Goal: Answer question/provide support: Answer question/provide support

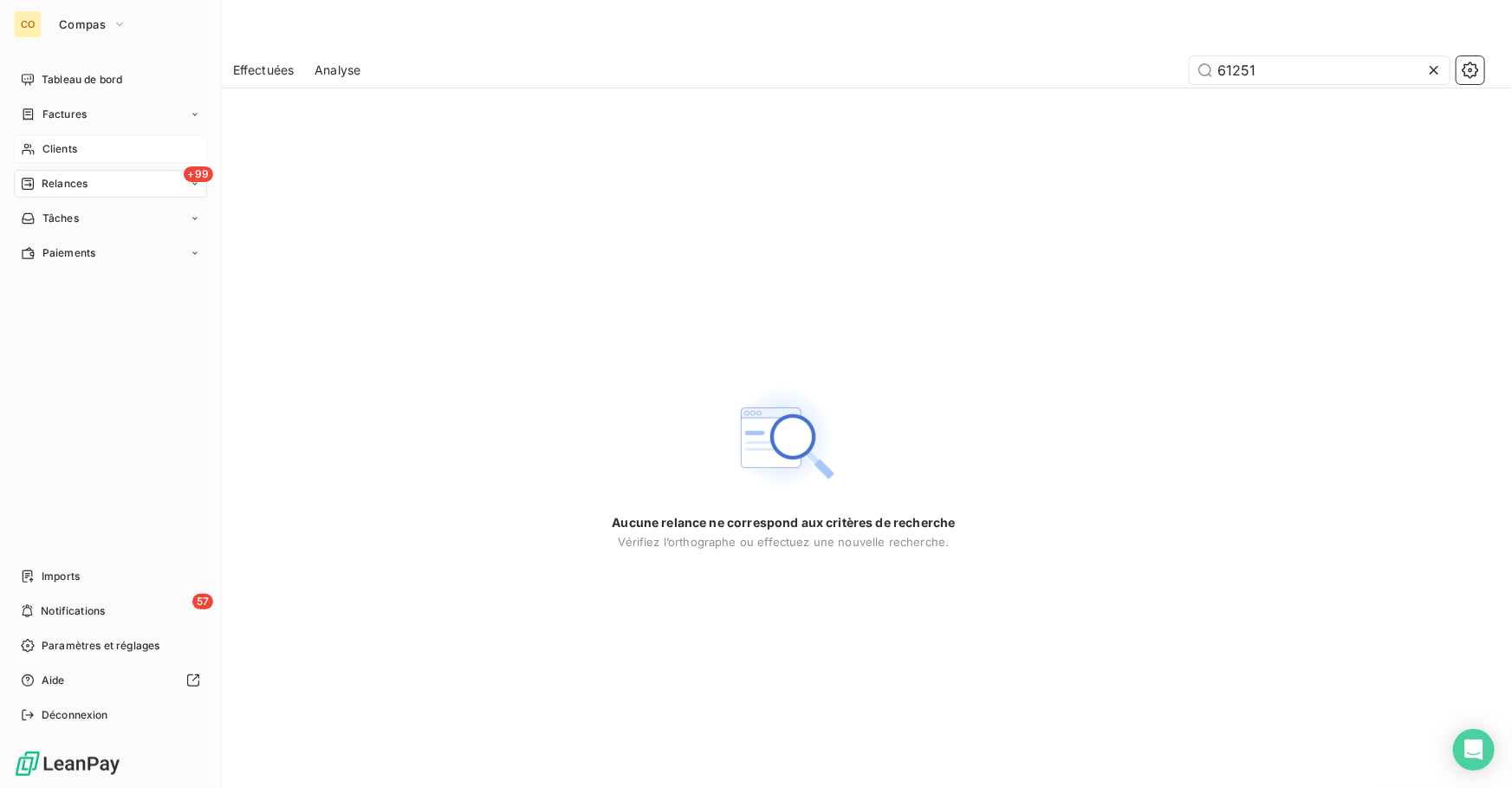
click at [42, 159] on div "Clients" at bounding box center [110, 149] width 193 height 28
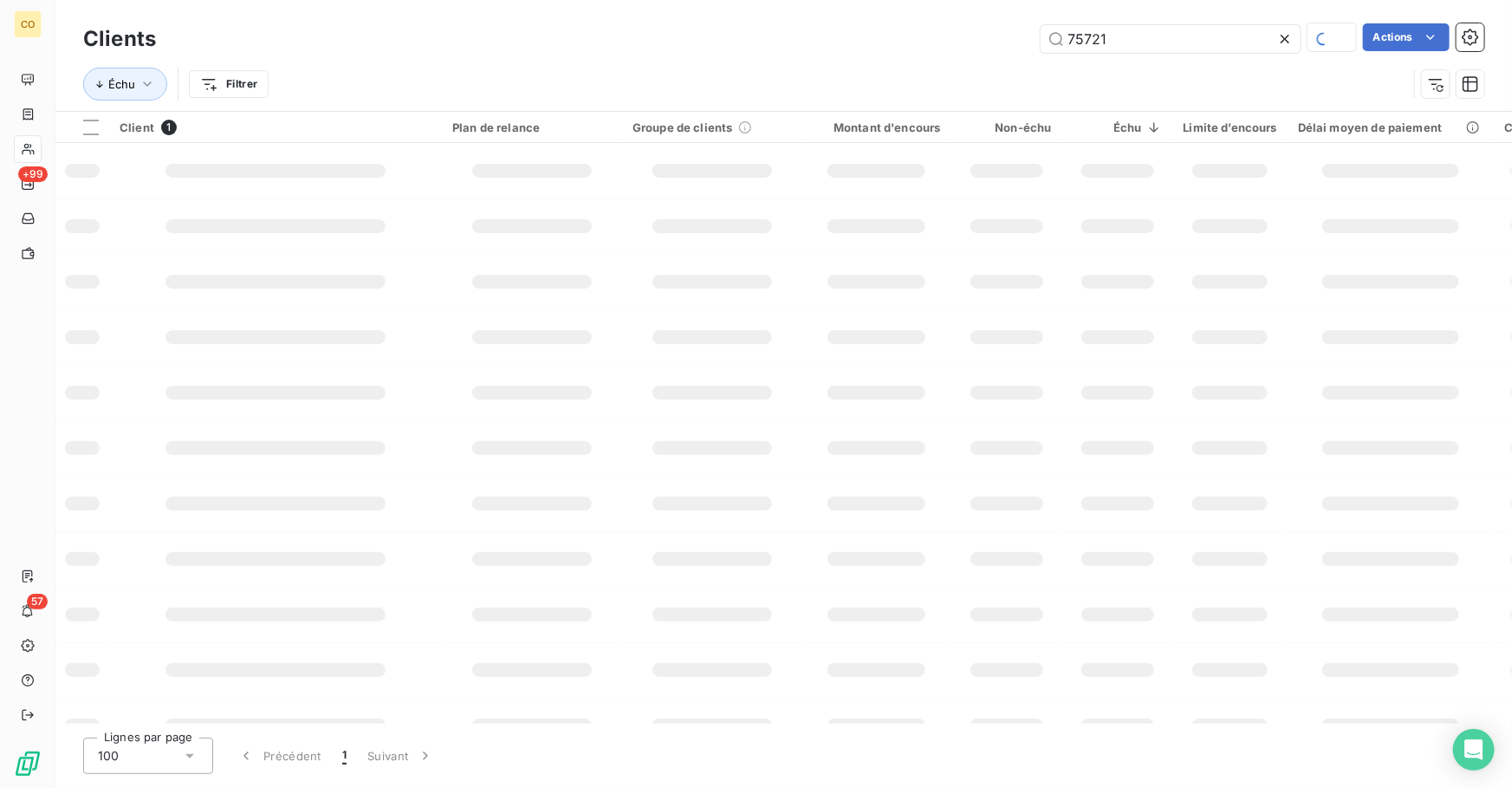
drag, startPoint x: 1135, startPoint y: 36, endPoint x: 765, endPoint y: -8, distance: 372.6
click at [765, 0] on html "CO +99 57 Clients 75721 Actions Échu Filtrer Client 1 Plan de relance Groupe de…" at bounding box center [756, 394] width 1512 height 788
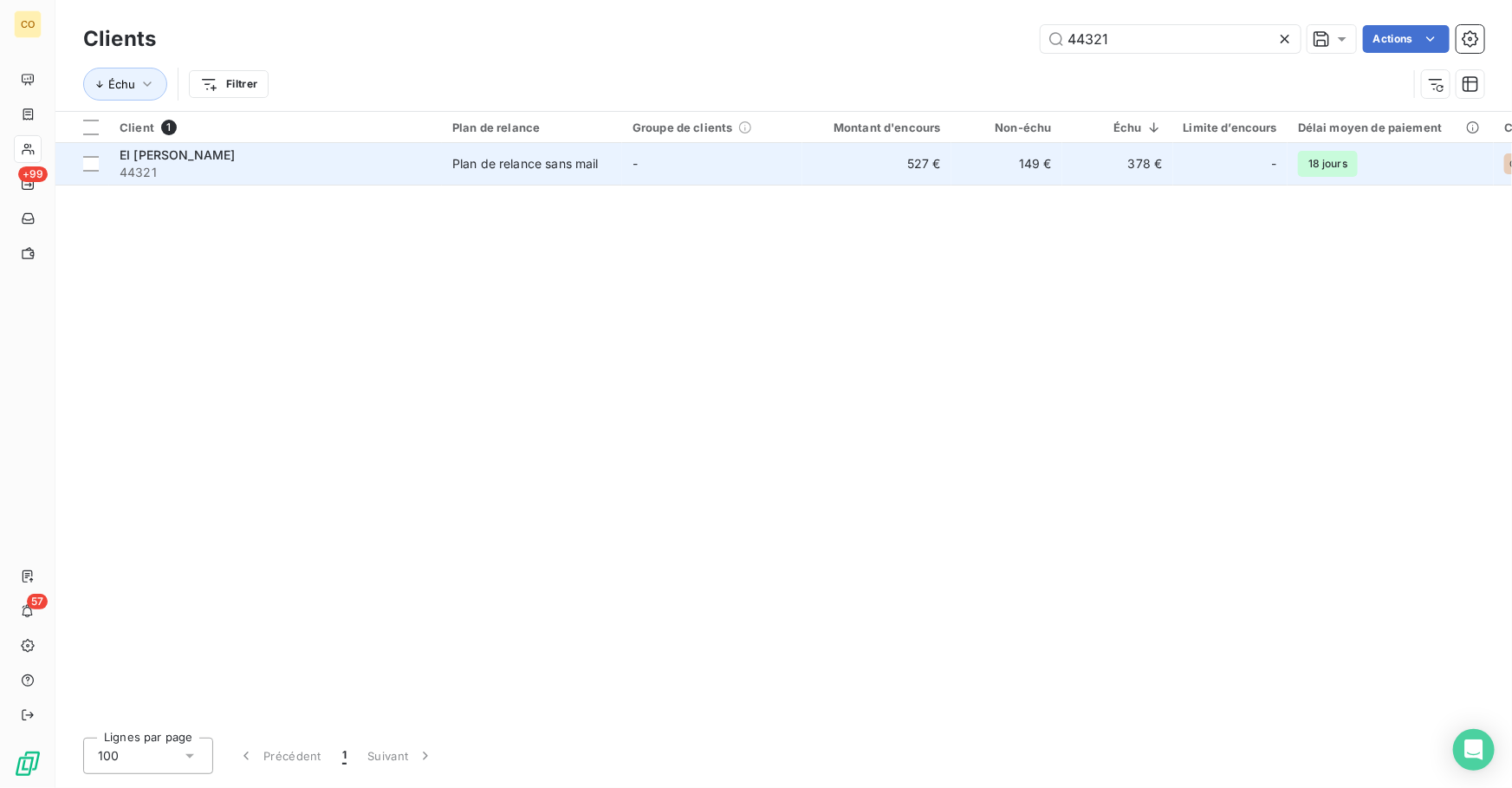
type input "44321"
click at [394, 166] on span "44321" at bounding box center [276, 173] width 312 height 17
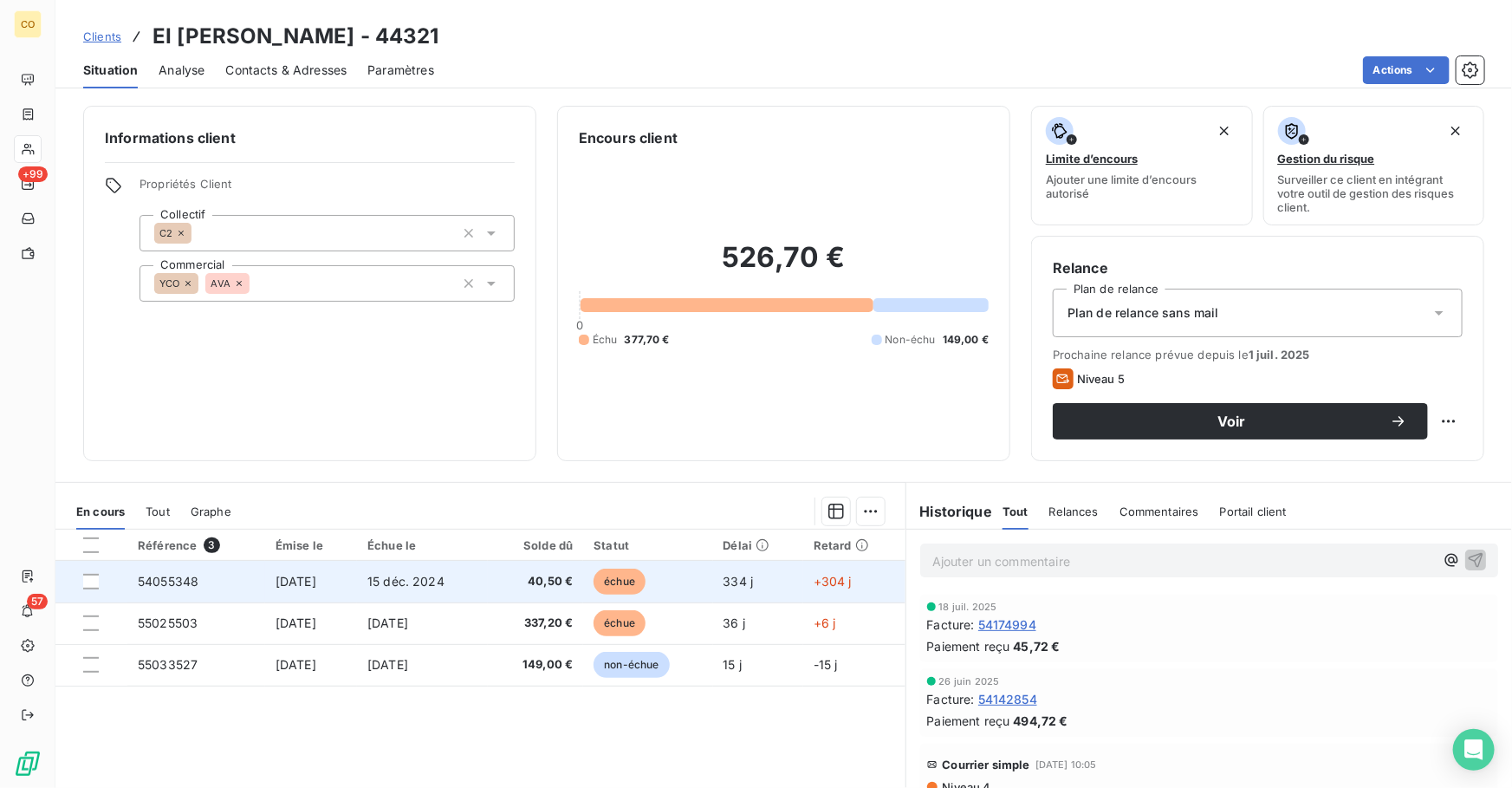
click at [522, 585] on span "40,50 €" at bounding box center [536, 582] width 75 height 17
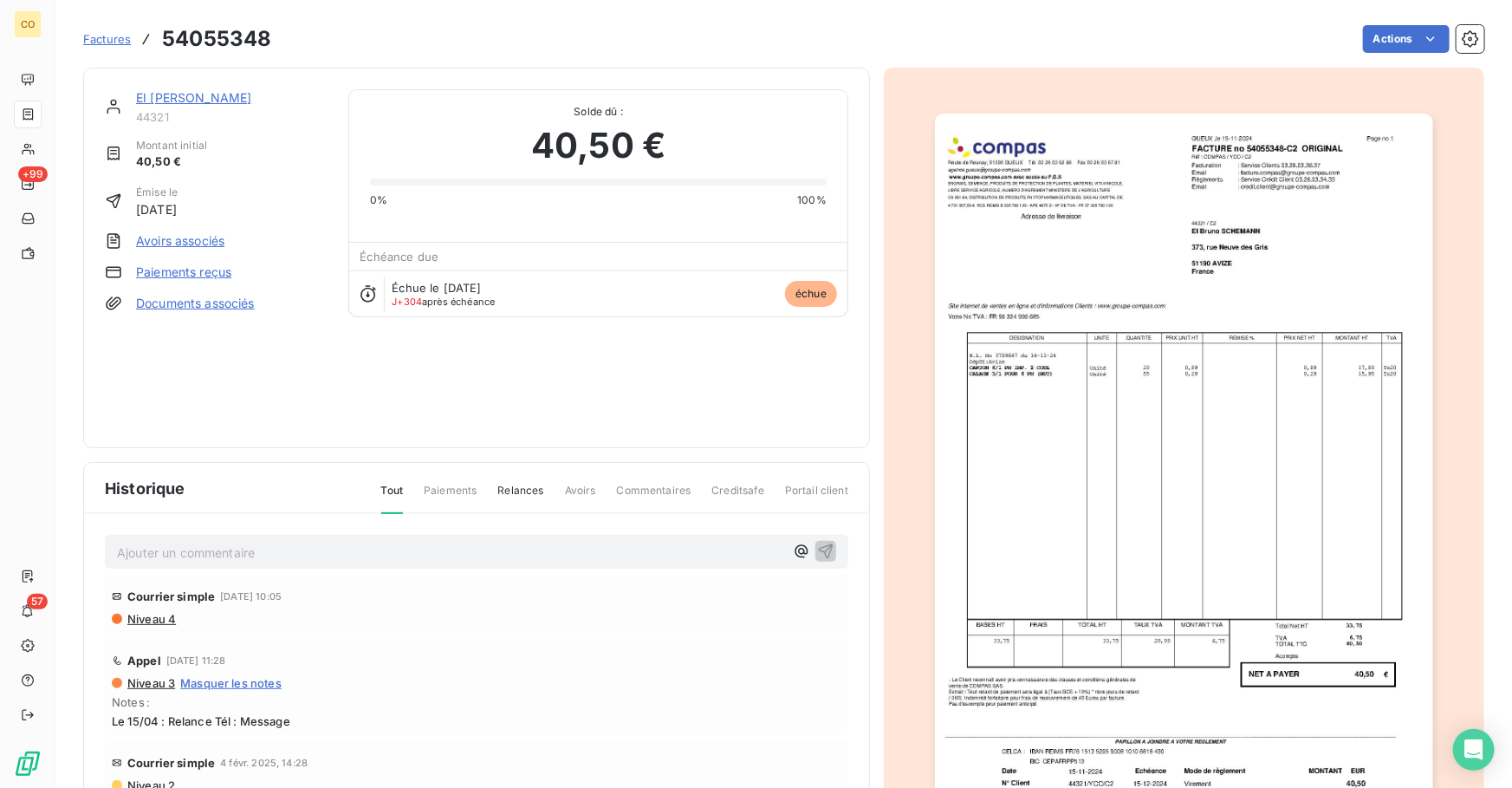
click at [1372, 58] on div "EI [PERSON_NAME] 44321 Montant initial 40,50 € Émise le [DATE] Avoirs associés …" at bounding box center [784, 461] width 1401 height 808
click at [1378, 44] on html "CO +99 57 Factures 54055348 Actions EI [PERSON_NAME] 44321 Montant initial 40,5…" at bounding box center [756, 394] width 1512 height 788
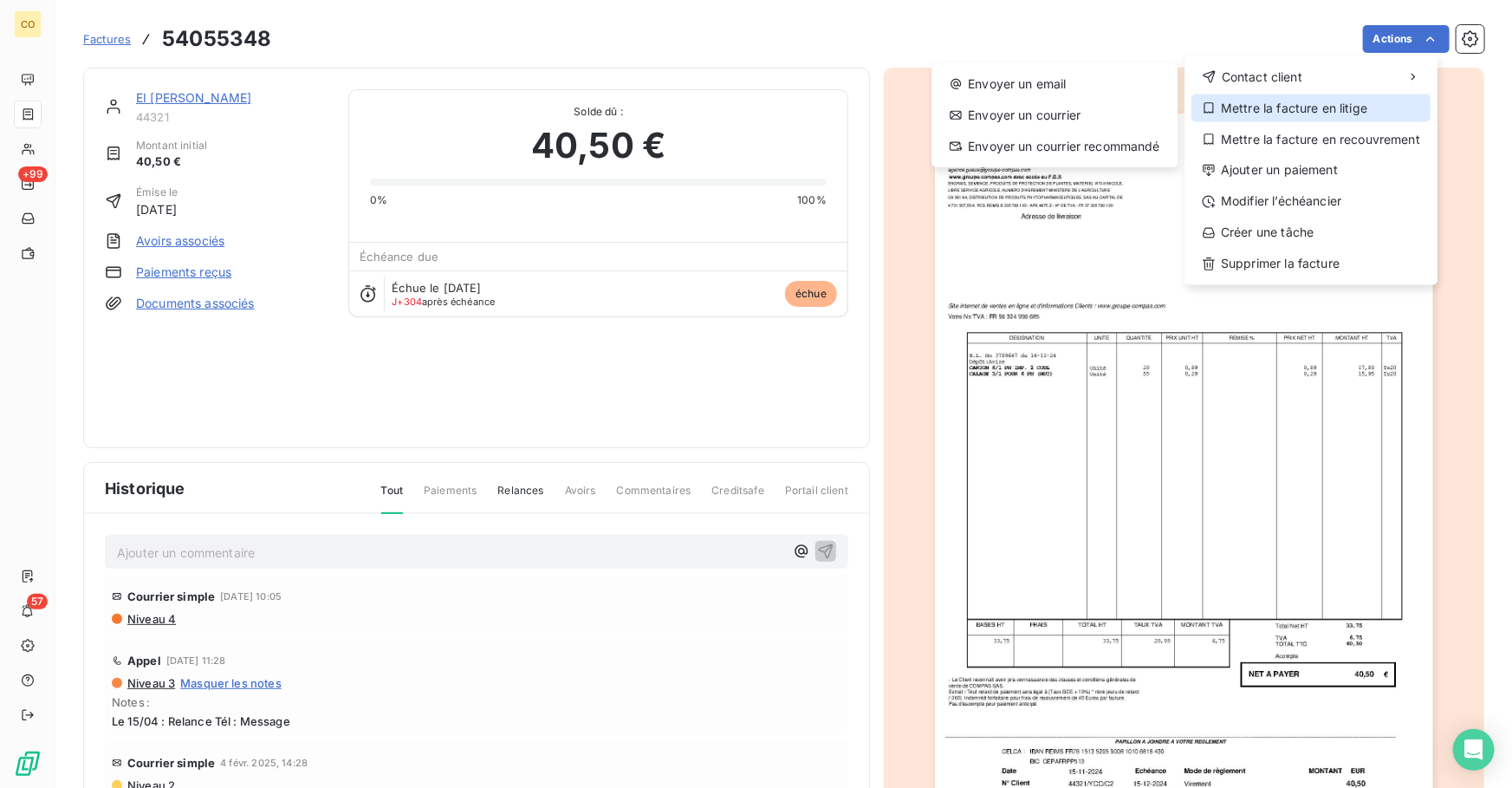
click at [1343, 94] on div "Mettre la facture en litige" at bounding box center [1311, 108] width 239 height 28
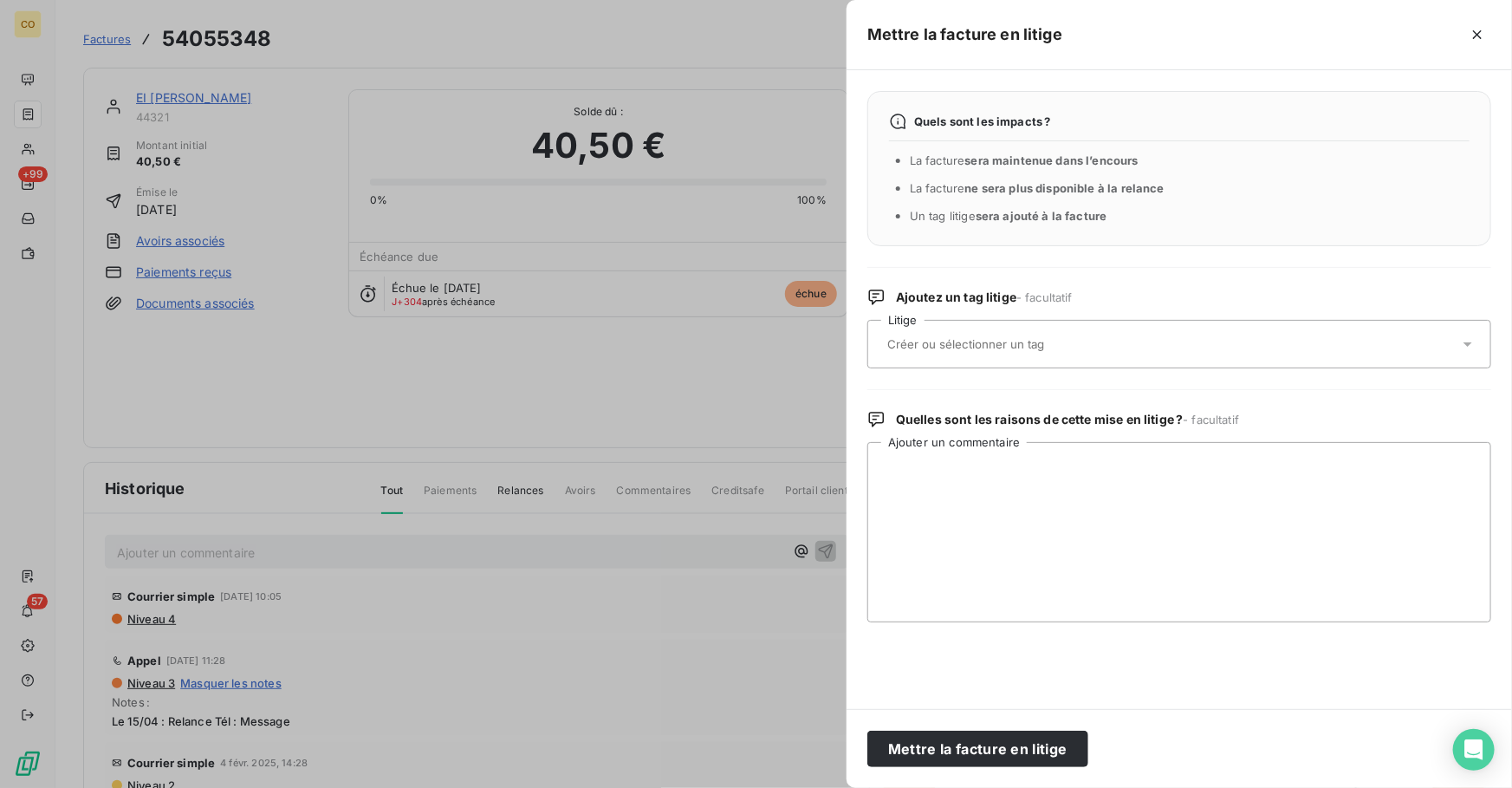
click at [1114, 333] on div at bounding box center [1171, 344] width 577 height 36
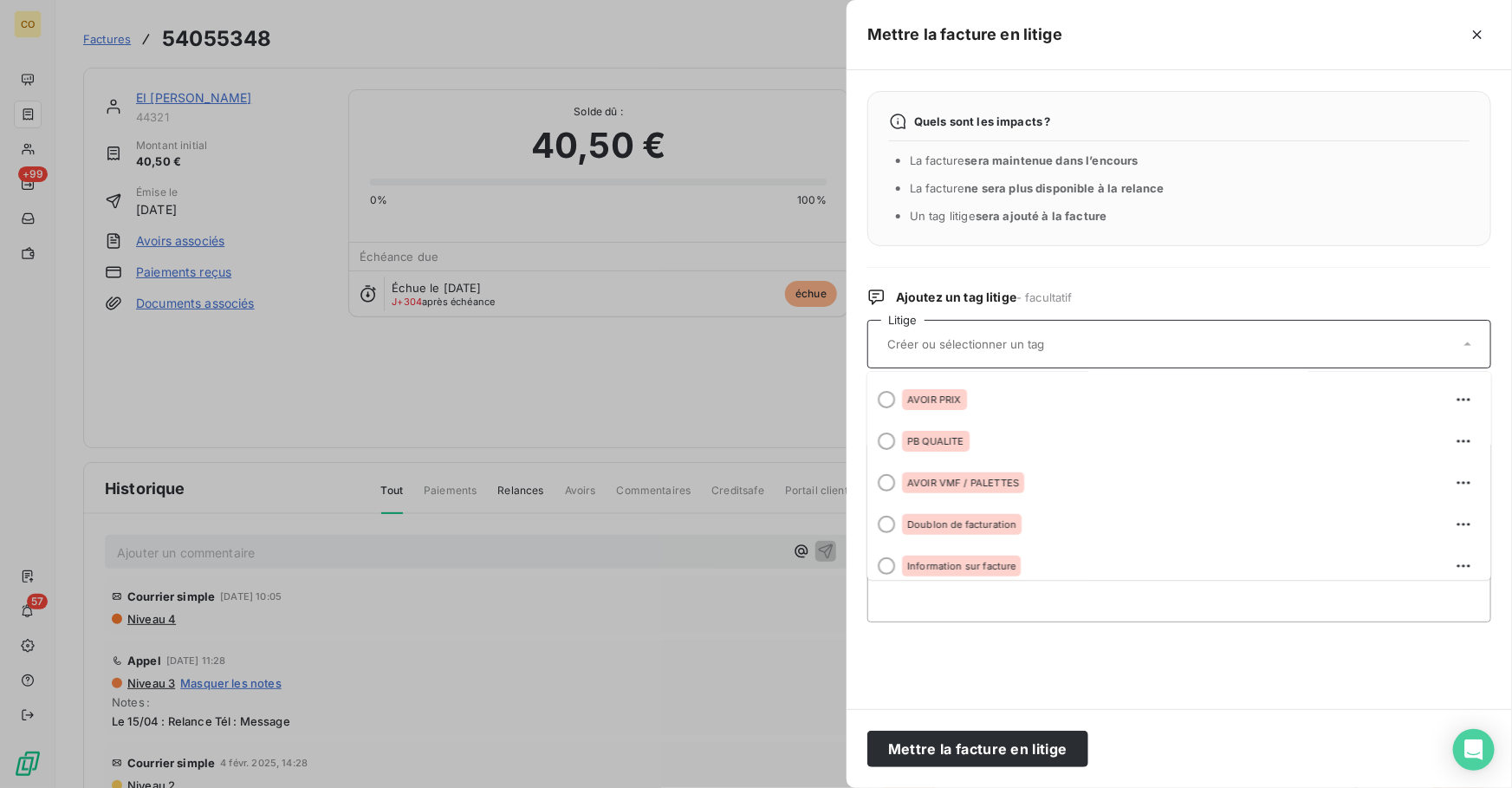
scroll to position [339, 0]
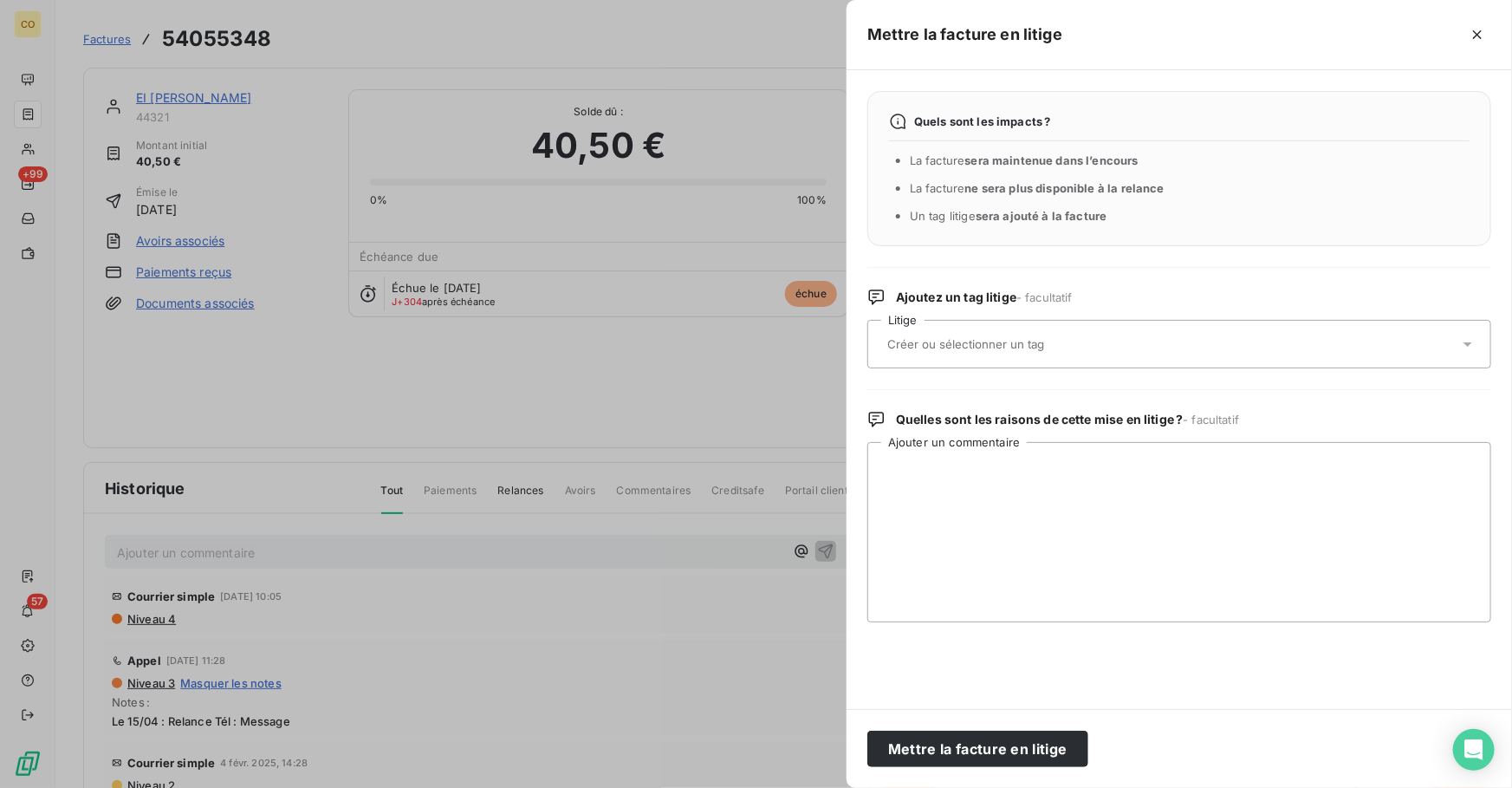
click at [1202, 281] on div "Quels sont les impacts ? La facture sera maintenue dans l’encours La facture ne…" at bounding box center [1180, 389] width 666 height 639
click at [1062, 490] on textarea "Ajouter un commentaire" at bounding box center [1180, 532] width 624 height 180
paste textarea "20/06 : Le client dit avoir déjà payée sa facture à Avize"
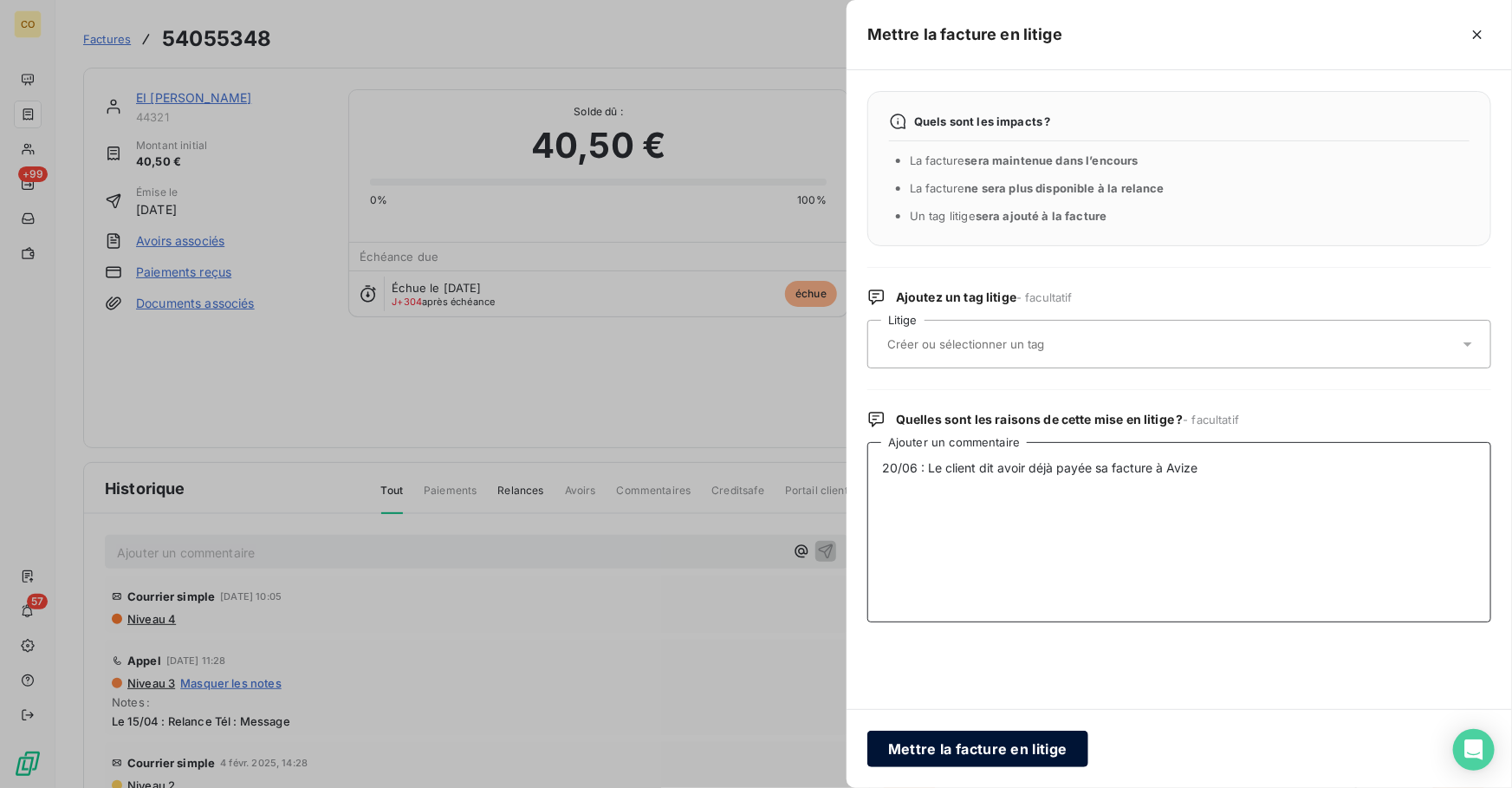
type textarea "20/06 : Le client dit avoir déjà payée sa facture à Avize"
click at [1031, 756] on button "Mettre la facture en litige" at bounding box center [978, 749] width 221 height 36
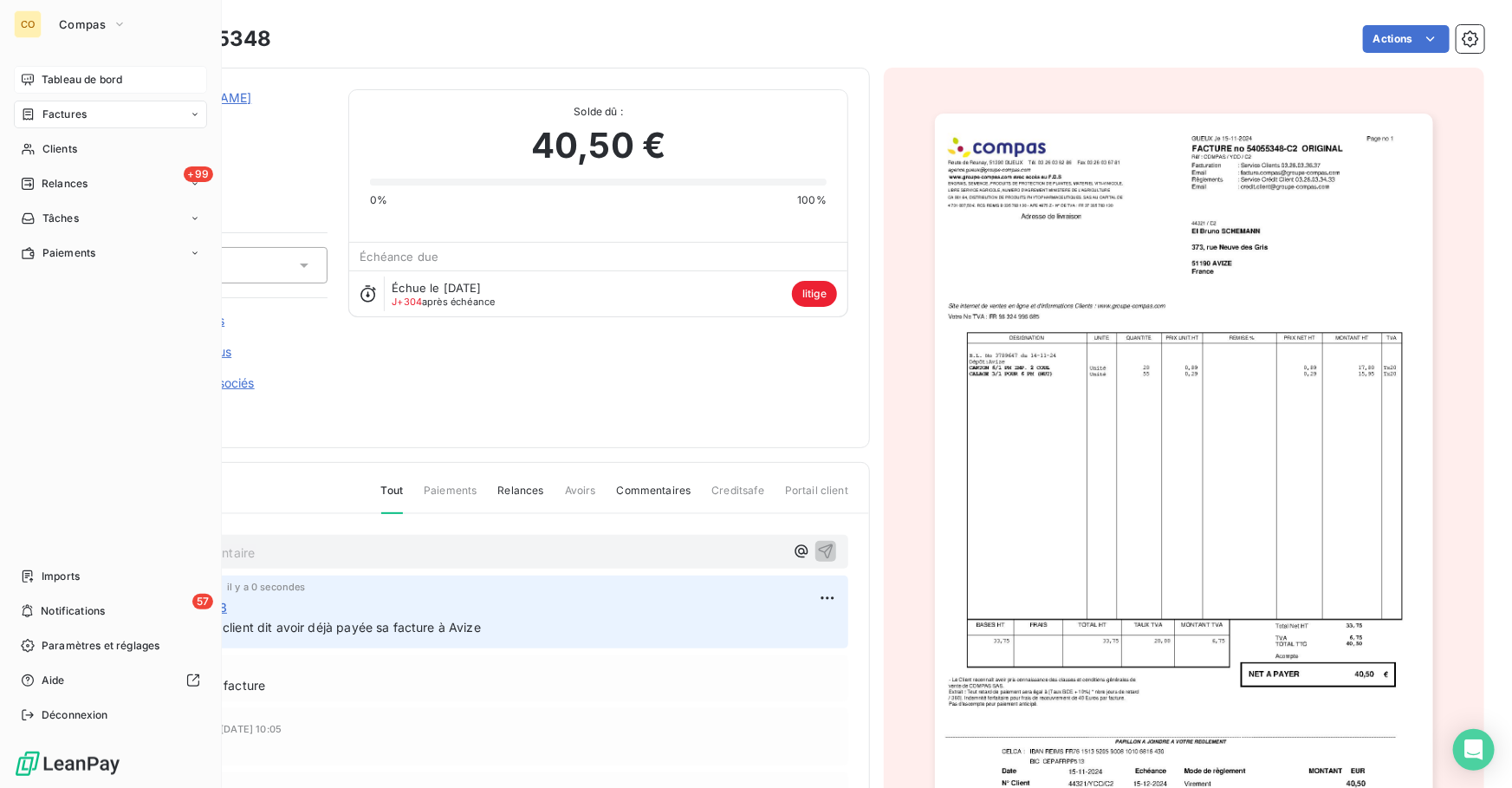
click at [49, 82] on span "Tableau de bord" at bounding box center [81, 80] width 81 height 16
